Goal: Task Accomplishment & Management: Use online tool/utility

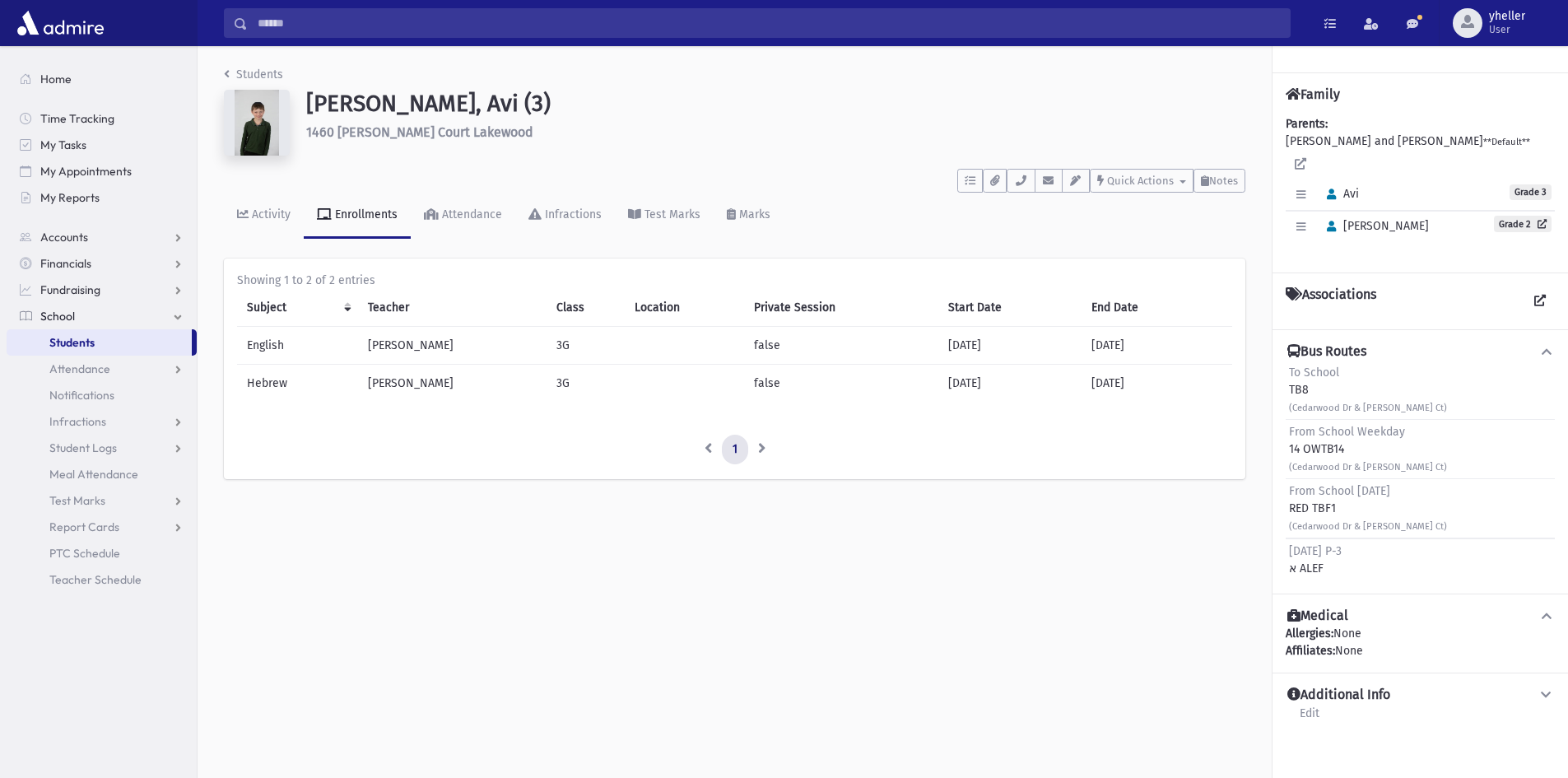
click at [60, 353] on link "Students" at bounding box center [99, 342] width 185 height 26
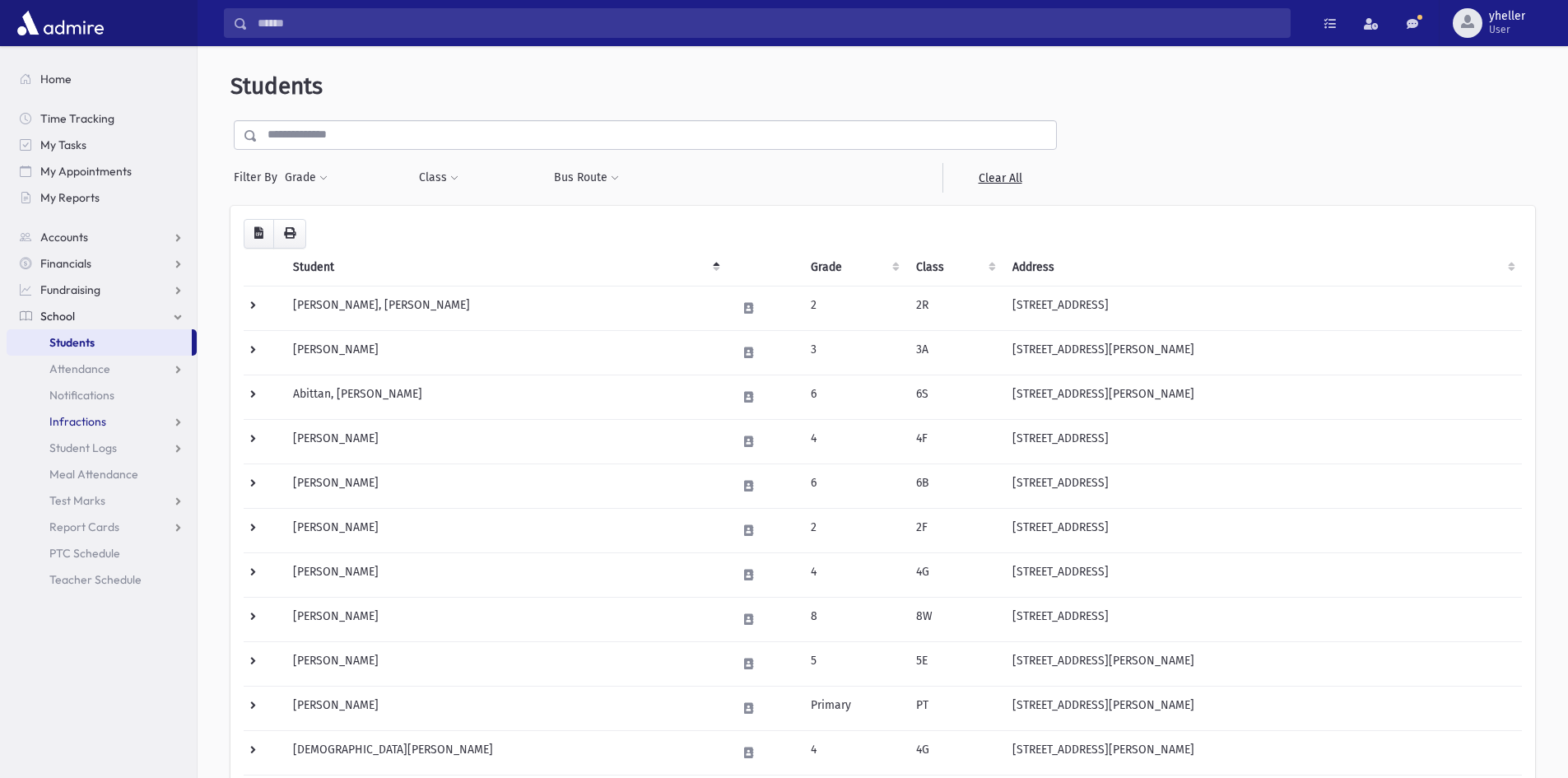
click at [85, 420] on span "Infractions" at bounding box center [77, 421] width 57 height 14
click at [78, 449] on span "Entry" at bounding box center [76, 447] width 28 height 14
